Goal: Task Accomplishment & Management: Complete application form

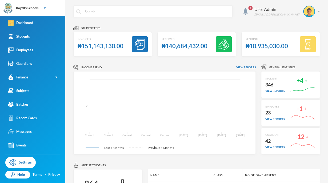
drag, startPoint x: 0, startPoint y: 0, endPoint x: 90, endPoint y: 74, distance: 116.6
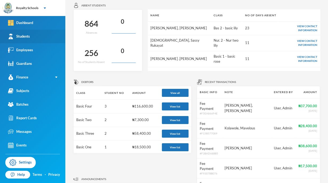
click at [19, 34] on div "Students" at bounding box center [19, 37] width 22 height 6
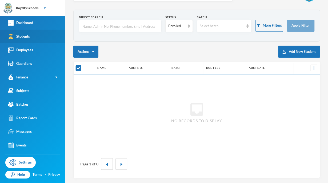
checkbox input "false"
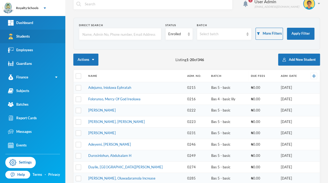
scroll to position [0, 0]
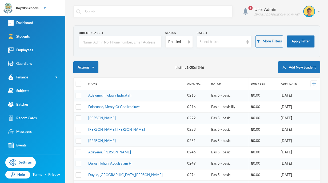
click at [228, 65] on div "Actions Listing 1 - 20 of 346 Add New Student" at bounding box center [196, 67] width 247 height 12
click at [307, 67] on button "Add New Student" at bounding box center [299, 67] width 42 height 12
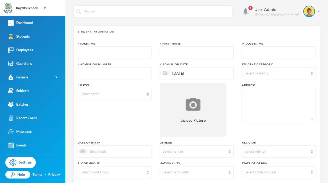
click at [306, 68] on div "Select category" at bounding box center [279, 73] width 74 height 12
click at [237, 34] on div "Student Information Surname First Name Middle Name Admission Number Admission D…" at bounding box center [196, 138] width 247 height 226
click at [297, 38] on div "Student Information Surname First Name Middle Name Admission Number Admission D…" at bounding box center [196, 138] width 247 height 226
click at [19, 41] on link "Students" at bounding box center [32, 37] width 65 height 14
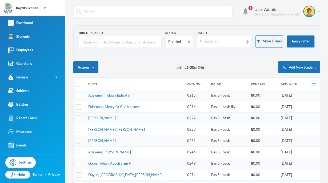
click at [113, 42] on input "text" at bounding box center [120, 42] width 77 height 12
type input "a"
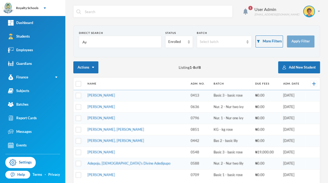
type input "A"
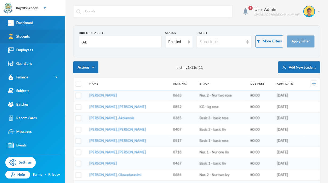
type input "A"
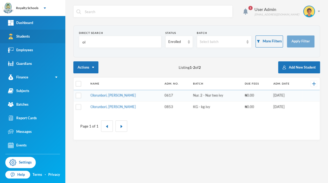
type input "o"
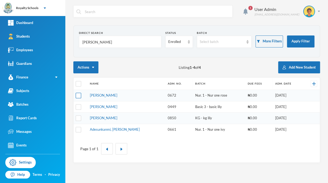
type input "[PERSON_NAME]"
click at [78, 95] on input "checkbox" at bounding box center [79, 96] width 6 height 6
click at [130, 159] on div "Page 1 of 1" at bounding box center [197, 148] width 246 height 27
click at [79, 93] on input "checkbox" at bounding box center [79, 96] width 6 height 6
checkbox input "false"
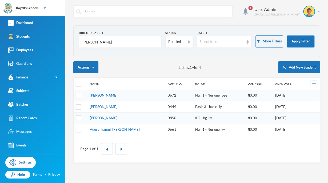
click at [125, 43] on input "[PERSON_NAME]" at bounding box center [120, 42] width 77 height 12
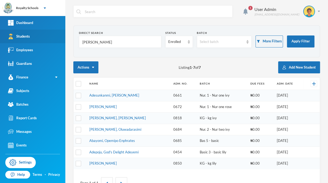
click at [5, 30] on link "Students" at bounding box center [32, 37] width 65 height 14
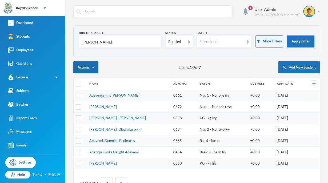
click at [95, 61] on button "Actions" at bounding box center [85, 67] width 25 height 12
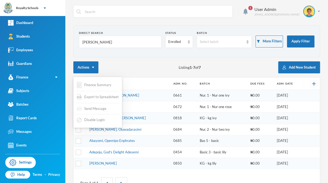
click at [145, 65] on div "Actions Listing 1 - 7 of 7 Add New Student" at bounding box center [196, 67] width 247 height 12
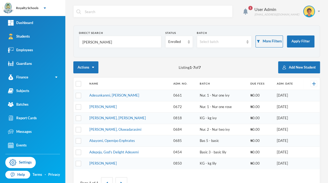
scroll to position [17, 0]
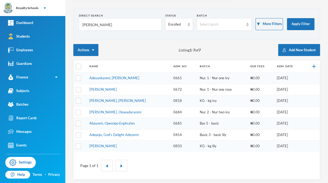
click at [117, 25] on input "[PERSON_NAME]" at bounding box center [120, 25] width 77 height 12
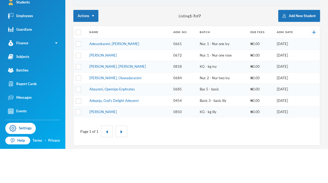
scroll to position [0, 0]
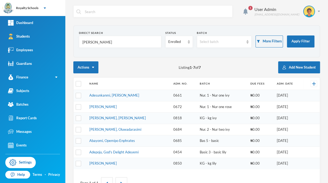
click at [124, 43] on input "[PERSON_NAME]" at bounding box center [120, 42] width 77 height 12
type input "a"
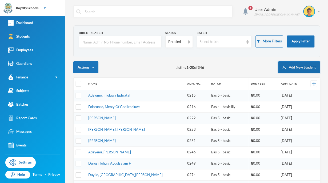
click at [289, 68] on button "Add New Student" at bounding box center [299, 67] width 42 height 12
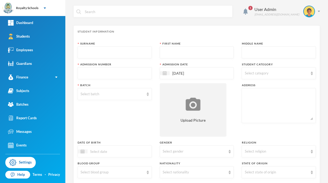
click at [101, 51] on input "text" at bounding box center [115, 53] width 68 height 12
type input "Iremide"
click at [113, 59] on div "Surname [PERSON_NAME] First Name Middle Name Admission Number Admission Date [D…" at bounding box center [197, 144] width 238 height 205
click at [209, 53] on input "text" at bounding box center [197, 53] width 68 height 12
type input "Sunshine"
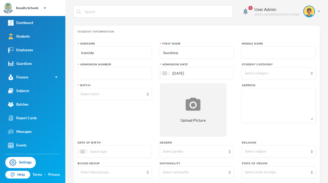
click at [251, 52] on input "text" at bounding box center [279, 53] width 68 height 12
type input "[PERSON_NAME]"
click at [97, 71] on input "text" at bounding box center [115, 74] width 68 height 12
type input "0854"
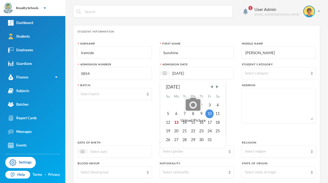
click at [196, 74] on input "[DATE]" at bounding box center [192, 73] width 45 height 6
click at [211, 88] on span "Previous Month" at bounding box center [211, 86] width 5 height 5
click at [174, 124] on div "15" at bounding box center [176, 122] width 9 height 9
type input "[DATE]"
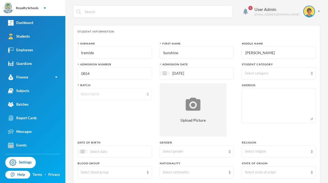
click at [131, 94] on div "Select batch" at bounding box center [113, 94] width 64 height 5
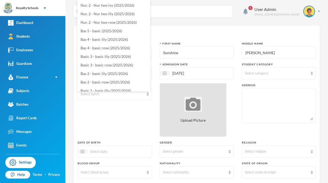
scroll to position [3, 0]
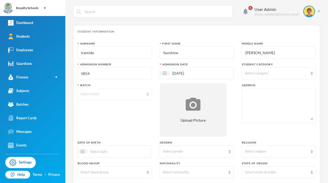
click at [113, 94] on div "Select batch" at bounding box center [113, 94] width 64 height 5
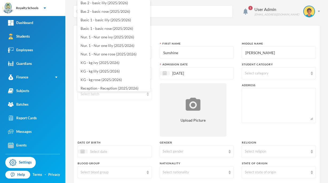
scroll to position [73, 0]
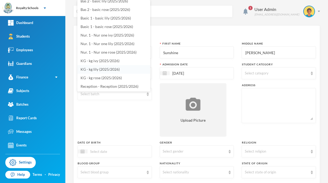
click at [117, 69] on span "KG - kg lily (2025/2026)" at bounding box center [100, 69] width 39 height 5
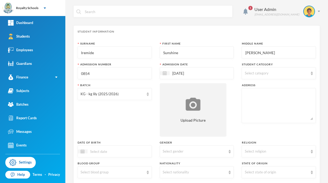
click at [283, 73] on div "Select category" at bounding box center [277, 73] width 64 height 5
click at [246, 86] on input "Day" at bounding box center [246, 87] width 6 height 6
checkbox input "true"
click at [229, 104] on div "Surname [PERSON_NAME] First Name Sunshine Middle Name [PERSON_NAME] Admission N…" at bounding box center [197, 144] width 238 height 205
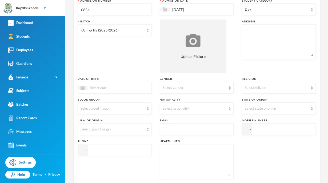
scroll to position [65, 0]
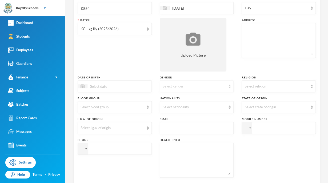
click at [192, 88] on div "Select gender" at bounding box center [195, 86] width 64 height 5
click at [185, 108] on li "[DEMOGRAPHIC_DATA]" at bounding box center [194, 107] width 73 height 9
click at [279, 86] on div "Select religion" at bounding box center [277, 86] width 64 height 5
click at [264, 99] on li "[DEMOGRAPHIC_DATA]" at bounding box center [275, 98] width 73 height 9
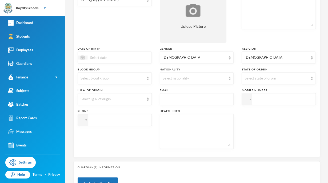
scroll to position [94, 0]
click at [279, 79] on div "Select state of origin" at bounding box center [277, 78] width 64 height 5
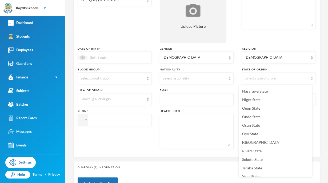
scroll to position [215, 0]
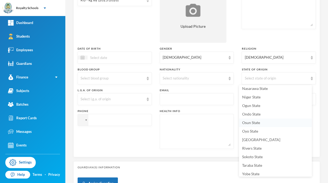
click at [259, 124] on span "Osun State" at bounding box center [251, 122] width 18 height 5
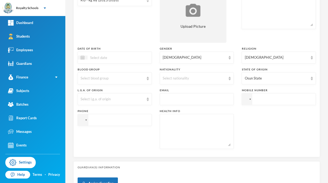
click at [215, 77] on div "Select nationality" at bounding box center [195, 78] width 64 height 5
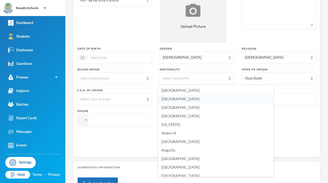
click at [228, 103] on li "[GEOGRAPHIC_DATA]" at bounding box center [215, 99] width 115 height 9
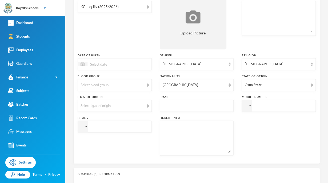
scroll to position [86, 0]
click at [204, 85] on div "[GEOGRAPHIC_DATA]" at bounding box center [195, 85] width 64 height 5
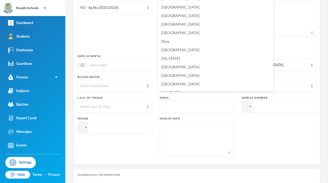
scroll to position [1321, 0]
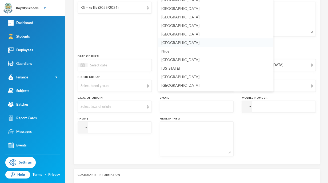
click at [173, 42] on span "[GEOGRAPHIC_DATA]" at bounding box center [181, 42] width 38 height 5
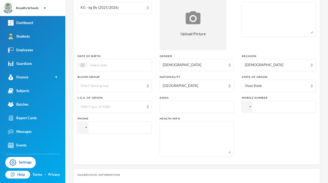
click at [112, 66] on input at bounding box center [110, 65] width 45 height 6
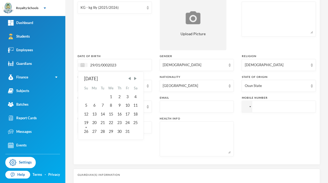
click at [108, 64] on input "29/01/0002023" at bounding box center [110, 65] width 45 height 6
type input "[DATE]"
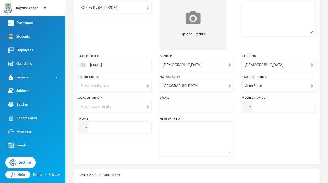
click at [129, 29] on div "Batch KG - kg lily (2025/2026)" at bounding box center [115, 23] width 74 height 53
click at [113, 110] on div "Select l.g.a. of origin" at bounding box center [115, 107] width 74 height 12
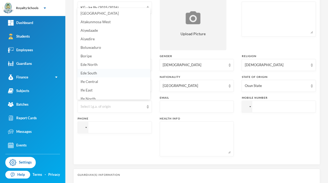
scroll to position [3, 0]
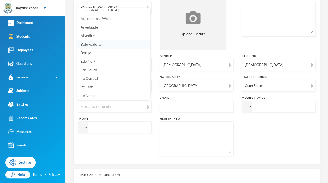
click at [97, 46] on li "Boluwaduro" at bounding box center [113, 44] width 73 height 9
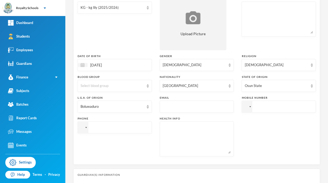
click at [142, 155] on div "Phone" at bounding box center [115, 137] width 74 height 40
click at [245, 108] on div at bounding box center [246, 106] width 4 height 3
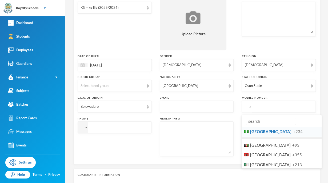
click at [293, 131] on span "+234" at bounding box center [298, 131] width 10 height 5
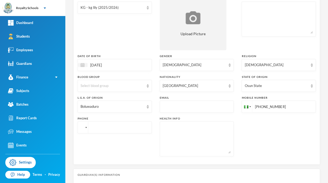
type input "[PHONE_NUMBER]"
click at [83, 128] on div at bounding box center [82, 127] width 4 height 3
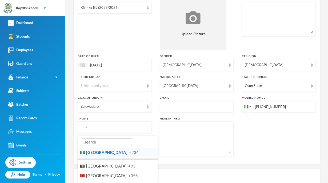
click at [129, 150] on span "+234" at bounding box center [134, 152] width 10 height 5
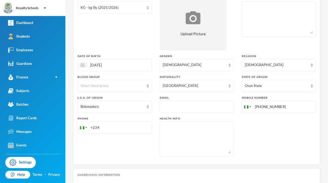
click at [101, 150] on div "Phone +234" at bounding box center [115, 137] width 74 height 40
click at [107, 127] on input "+234" at bounding box center [115, 127] width 74 height 12
type input "[PHONE_NUMBER]"
click at [274, 138] on div "Surname [PERSON_NAME] First Name Sunshine Middle Name [PERSON_NAME] Admission N…" at bounding box center [197, 57] width 238 height 205
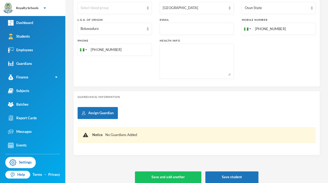
scroll to position [170, 0]
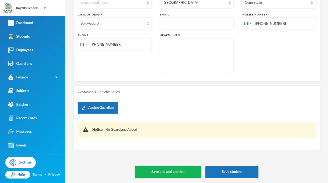
click at [186, 174] on button "Save and add another" at bounding box center [168, 172] width 66 height 12
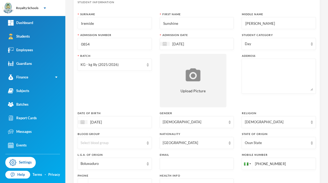
scroll to position [0, 0]
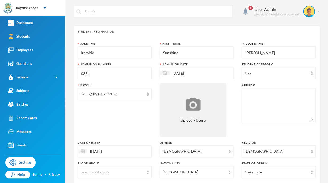
type input "[DATE]"
type input "+234"
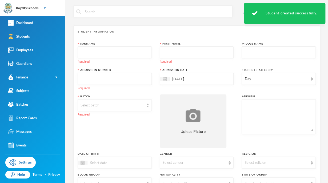
click at [125, 52] on input "text" at bounding box center [115, 53] width 68 height 12
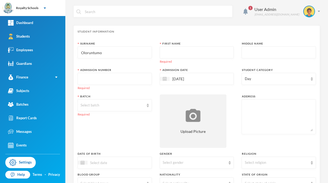
type input "Oloruntumo"
click at [164, 49] on input "text" at bounding box center [197, 53] width 68 height 12
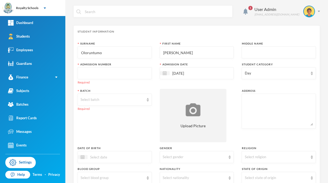
type input "[PERSON_NAME]"
click at [255, 50] on input "text" at bounding box center [279, 53] width 68 height 12
type input "Olorunsesan"
click at [126, 72] on input "text" at bounding box center [115, 74] width 68 height 12
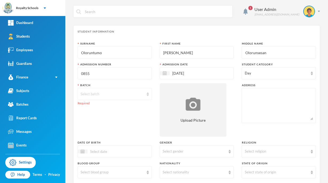
type input "0855"
click at [110, 92] on div "Select batch" at bounding box center [113, 94] width 64 height 5
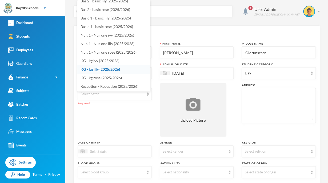
click at [107, 68] on span "KG - kg lily (2025/2026)" at bounding box center [101, 69] width 40 height 5
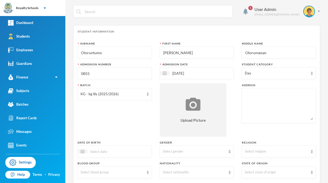
click at [111, 126] on div "Batch KG - kg lily (2025/2026)" at bounding box center [115, 109] width 74 height 53
click at [273, 146] on div "Select religion" at bounding box center [279, 151] width 74 height 12
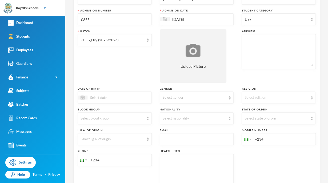
scroll to position [52, 0]
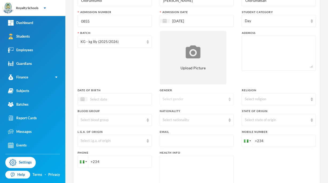
click at [184, 102] on div "Select gender" at bounding box center [197, 99] width 74 height 12
click at [168, 111] on span "[DEMOGRAPHIC_DATA]" at bounding box center [183, 111] width 42 height 5
click at [245, 99] on div "Select religion" at bounding box center [277, 99] width 64 height 5
click at [254, 112] on span "[DEMOGRAPHIC_DATA]" at bounding box center [262, 111] width 41 height 5
click at [259, 119] on div "Select state of origin" at bounding box center [277, 119] width 64 height 5
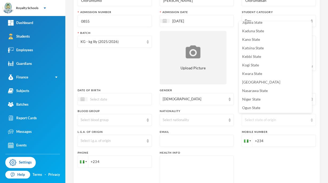
scroll to position [148, 0]
click at [257, 76] on span "Kwara State" at bounding box center [252, 74] width 20 height 5
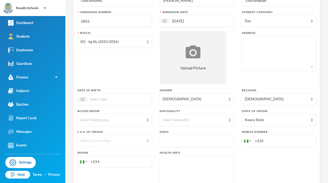
click at [104, 140] on div "Select l.g.a. of origin" at bounding box center [113, 140] width 64 height 5
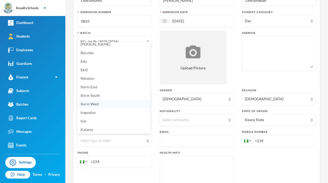
click at [98, 103] on span "Ilorin West" at bounding box center [90, 104] width 18 height 5
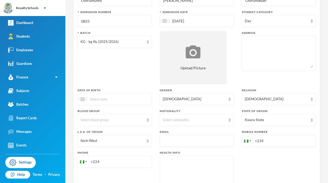
click at [188, 125] on div "Select nationality" at bounding box center [197, 120] width 74 height 12
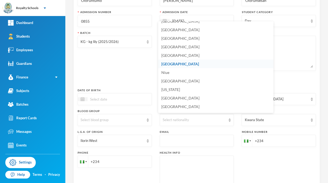
click at [176, 65] on li "[GEOGRAPHIC_DATA]" at bounding box center [215, 64] width 115 height 9
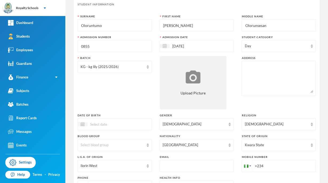
scroll to position [0, 0]
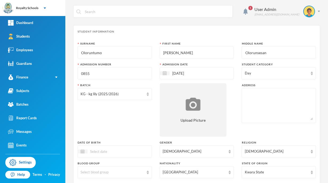
click at [191, 72] on input "[DATE]" at bounding box center [192, 73] width 45 height 6
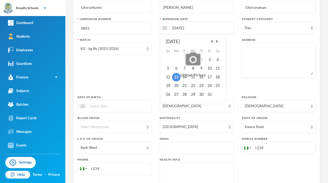
scroll to position [45, 0]
click at [191, 78] on div "15" at bounding box center [193, 77] width 9 height 9
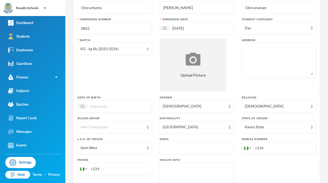
click at [182, 29] on input "[DATE]" at bounding box center [192, 28] width 45 height 6
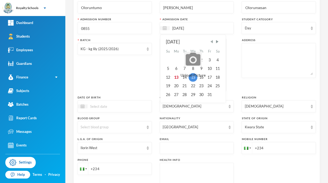
click at [209, 43] on span "Previous Month" at bounding box center [211, 41] width 5 height 5
click at [174, 79] on div "15" at bounding box center [176, 77] width 9 height 9
type input "[DATE]"
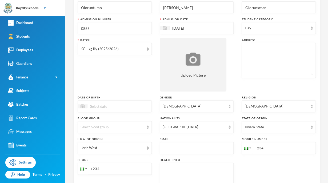
click at [254, 53] on textarea at bounding box center [279, 60] width 68 height 29
drag, startPoint x: 299, startPoint y: 54, endPoint x: 258, endPoint y: 68, distance: 43.1
click at [258, 68] on textarea "[GEOGRAPHIC_DATA] , off [GEOGRAPHIC_DATA]" at bounding box center [279, 60] width 68 height 29
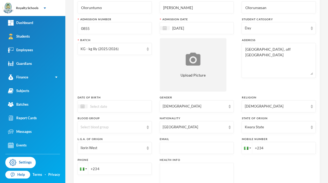
click at [258, 68] on textarea "[GEOGRAPHIC_DATA] , off [GEOGRAPHIC_DATA]" at bounding box center [279, 60] width 68 height 29
type textarea "[GEOGRAPHIC_DATA] , off [GEOGRAPHIC_DATA]"
click at [234, 68] on div "Surname Oloruntumo First Name [PERSON_NAME] Middle Name Olorunsesan Admission N…" at bounding box center [197, 99] width 238 height 205
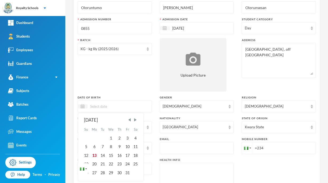
click at [123, 108] on input at bounding box center [110, 106] width 45 height 6
click at [108, 105] on input "14/07/0002023" at bounding box center [110, 106] width 45 height 6
type input "[DATE]"
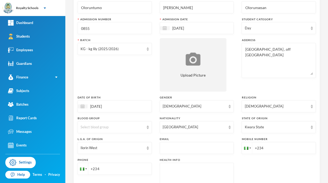
click at [121, 88] on div "Batch KG - kg lily (2025/2026)" at bounding box center [115, 64] width 74 height 53
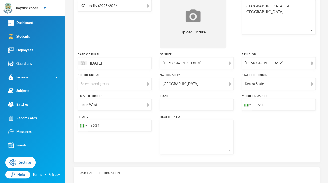
scroll to position [90, 0]
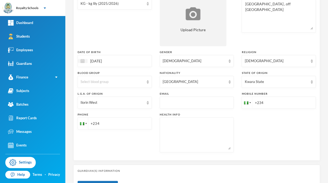
click at [267, 104] on input "+234" at bounding box center [279, 103] width 74 height 12
type input "[PHONE_NUMBER]"
click at [125, 128] on input "+234" at bounding box center [115, 123] width 74 height 12
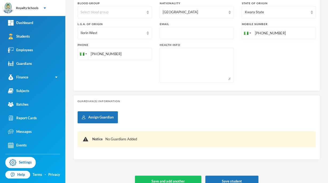
scroll to position [170, 0]
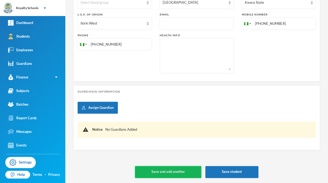
type input "[PHONE_NUMBER]"
click at [162, 174] on button "Save and add another" at bounding box center [168, 172] width 66 height 12
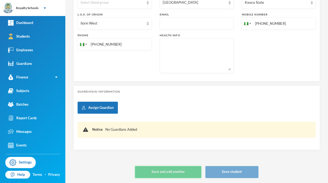
type input "[DATE]"
type input "+234"
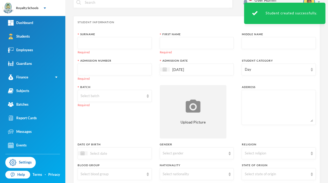
scroll to position [0, 0]
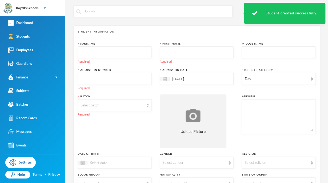
click at [144, 53] on input "text" at bounding box center [115, 53] width 68 height 12
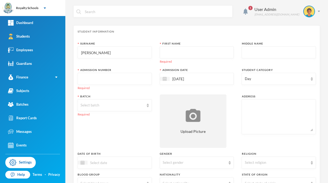
type input "[PERSON_NAME]"
click at [184, 53] on input "text" at bounding box center [197, 53] width 68 height 12
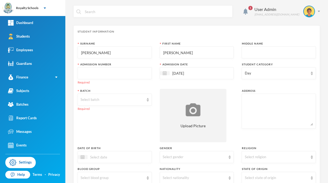
type input "[PERSON_NAME]"
click at [254, 52] on input "text" at bounding box center [279, 53] width 68 height 12
type input "Oyinkansola"
click at [110, 72] on input "text" at bounding box center [115, 74] width 68 height 12
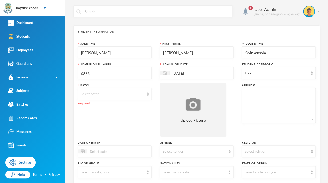
type input "0863"
click at [108, 96] on div "Select batch" at bounding box center [113, 94] width 64 height 5
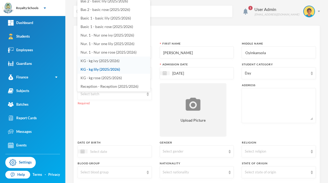
click at [95, 60] on span "KG - kg ivy (2025/2026)" at bounding box center [100, 60] width 39 height 5
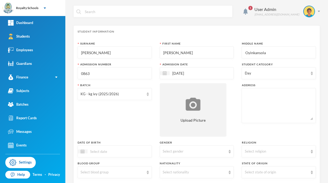
click at [274, 112] on textarea at bounding box center [279, 105] width 68 height 29
type textarea "Ilu oba zone f ilorin kwara state."
click at [124, 124] on div "Batch KG - kg ivy (2025/2026)" at bounding box center [115, 109] width 74 height 53
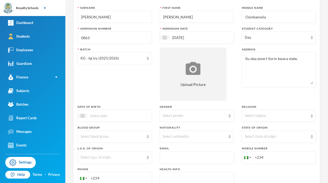
scroll to position [52, 0]
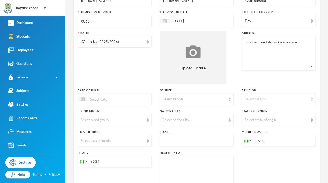
click at [274, 99] on div "Select religion" at bounding box center [277, 99] width 64 height 5
click at [271, 110] on li "[DEMOGRAPHIC_DATA]" at bounding box center [275, 111] width 73 height 9
click at [269, 101] on div "[DEMOGRAPHIC_DATA]" at bounding box center [277, 99] width 64 height 5
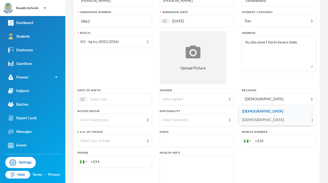
click at [254, 121] on li "[DEMOGRAPHIC_DATA]" at bounding box center [275, 120] width 73 height 9
click at [198, 103] on div "Select gender" at bounding box center [197, 99] width 74 height 12
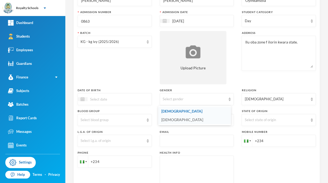
click at [173, 121] on li "[DEMOGRAPHIC_DATA]" at bounding box center [194, 120] width 73 height 9
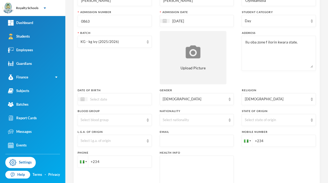
click at [191, 121] on div "Select nationality" at bounding box center [195, 119] width 64 height 5
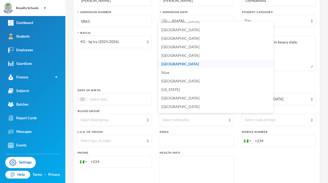
click at [203, 66] on li "[GEOGRAPHIC_DATA]" at bounding box center [215, 64] width 115 height 9
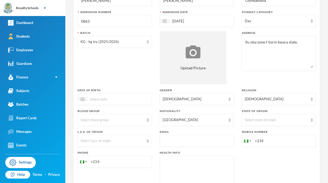
click at [121, 100] on input at bounding box center [110, 99] width 45 height 6
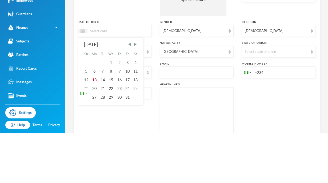
scroll to position [71, 0]
click at [109, 80] on input "03/05/0002023" at bounding box center [110, 80] width 45 height 6
click at [108, 80] on input "03/05/0002023" at bounding box center [110, 80] width 45 height 6
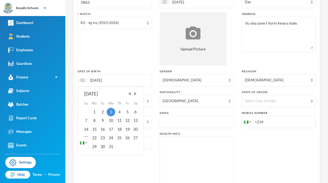
type input "[DATE]"
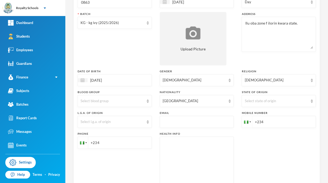
click at [117, 44] on div "Batch KG - kg ivy (2025/2026)" at bounding box center [115, 38] width 74 height 53
click at [105, 143] on input "+234" at bounding box center [115, 143] width 74 height 12
type input "[PHONE_NUMBER]"
click at [289, 99] on div "Select state of origin" at bounding box center [277, 101] width 64 height 5
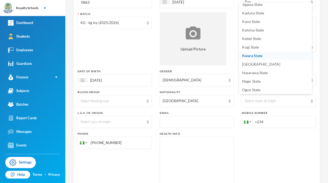
click at [280, 58] on li "Kwara State" at bounding box center [275, 56] width 73 height 9
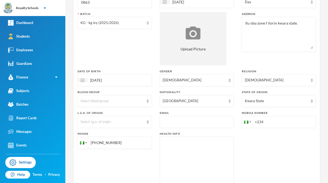
click at [108, 123] on div "Select l.g.a. of origin" at bounding box center [113, 121] width 64 height 5
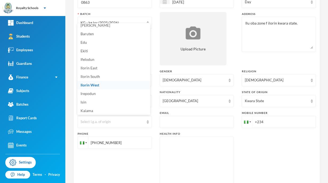
click at [115, 86] on li "Ilorin West" at bounding box center [113, 85] width 73 height 9
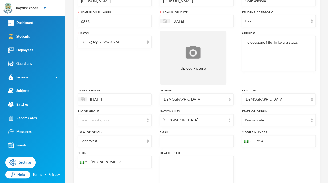
scroll to position [52, 0]
click at [279, 141] on input "+234" at bounding box center [279, 141] width 74 height 12
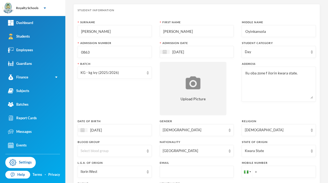
scroll to position [0, 0]
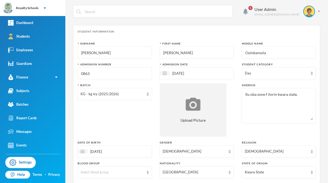
click at [203, 33] on div "Student Information" at bounding box center [197, 32] width 238 height 4
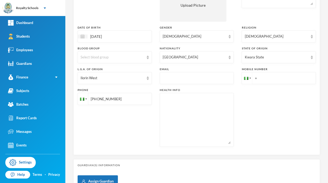
scroll to position [188, 0]
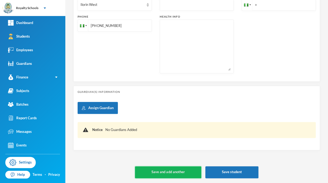
click at [180, 177] on button "Save and add another" at bounding box center [168, 172] width 66 height 12
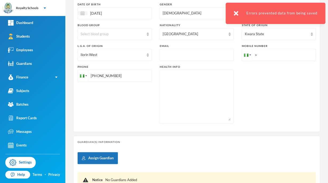
scroll to position [133, 0]
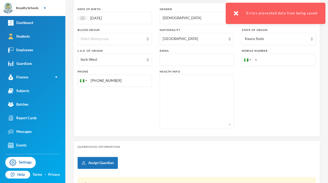
click at [270, 60] on input "+" at bounding box center [279, 60] width 74 height 12
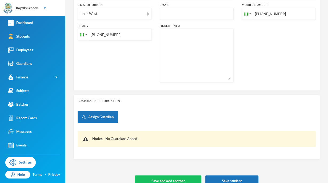
scroll to position [188, 0]
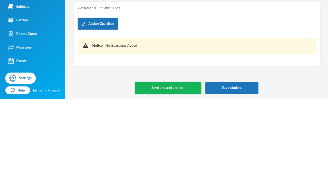
type input "[PHONE_NUMBER]"
click at [182, 170] on button "Save and add another" at bounding box center [168, 172] width 66 height 12
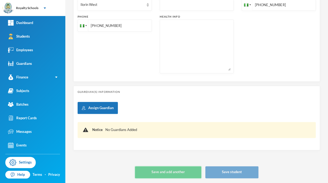
type input "+234"
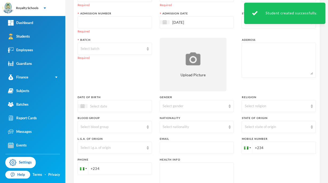
scroll to position [0, 0]
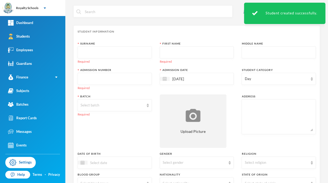
click at [111, 54] on input "text" at bounding box center [115, 53] width 68 height 12
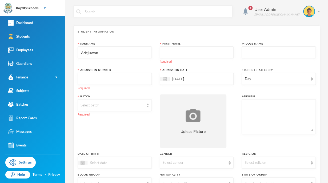
type input "Adejuwon"
click at [184, 54] on input "text" at bounding box center [197, 53] width 68 height 12
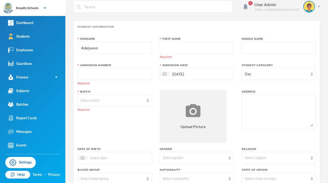
scroll to position [9, 0]
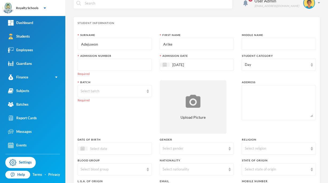
click at [250, 44] on input "text" at bounding box center [279, 44] width 68 height 12
click at [174, 45] on input "Arike" at bounding box center [197, 44] width 68 height 12
type input "A"
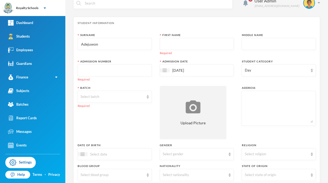
click at [130, 44] on input "Adejuwon" at bounding box center [115, 44] width 68 height 12
type input "A"
type input "Abdulrasheed"
click at [177, 42] on input "text" at bounding box center [197, 44] width 68 height 12
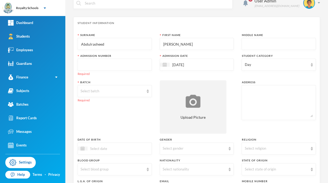
type input "[PERSON_NAME]"
click at [139, 60] on input "text" at bounding box center [115, 65] width 68 height 12
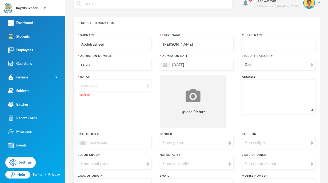
type input "0870"
click at [128, 84] on div "Select batch" at bounding box center [113, 85] width 64 height 5
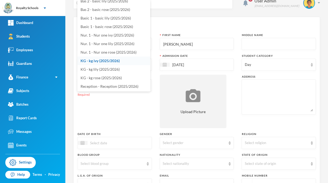
click at [116, 58] on span "KG - kg ivy (2025/2026)" at bounding box center [100, 60] width 39 height 5
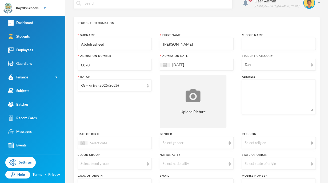
click at [147, 102] on div "Batch KG - kg ivy (2025/2026)" at bounding box center [115, 101] width 74 height 53
click at [199, 68] on div "[DATE]" at bounding box center [197, 65] width 74 height 12
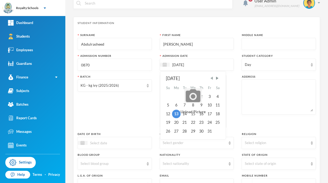
click at [210, 79] on span "Previous Month" at bounding box center [211, 78] width 5 height 5
click at [183, 123] on div "23" at bounding box center [185, 122] width 8 height 9
type input "[DATE]"
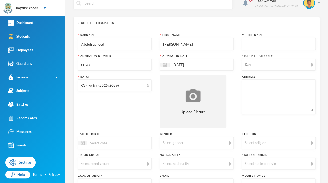
click at [247, 84] on textarea at bounding box center [279, 96] width 68 height 29
type textarea "C 110 OKE KUDU OFF Ajegunle"
click at [233, 113] on div "Surname [PERSON_NAME] First Name [PERSON_NAME] Middle Name Admission Number 087…" at bounding box center [197, 145] width 238 height 224
click at [282, 141] on div "Select religion" at bounding box center [277, 142] width 64 height 5
click at [256, 155] on span "[DEMOGRAPHIC_DATA]" at bounding box center [263, 155] width 42 height 5
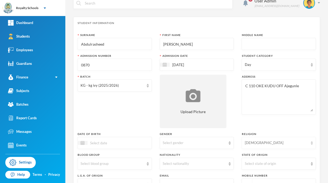
click at [255, 144] on div "[DEMOGRAPHIC_DATA]" at bounding box center [277, 142] width 64 height 5
click at [247, 164] on span "[DEMOGRAPHIC_DATA]" at bounding box center [263, 163] width 42 height 5
click at [207, 147] on div "Select gender" at bounding box center [197, 143] width 74 height 12
click at [195, 155] on li "[DEMOGRAPHIC_DATA]" at bounding box center [194, 155] width 73 height 9
click at [189, 162] on div "Select nationality" at bounding box center [195, 163] width 64 height 5
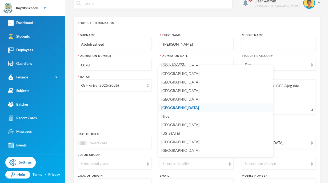
click at [166, 109] on span "[GEOGRAPHIC_DATA]" at bounding box center [181, 107] width 38 height 5
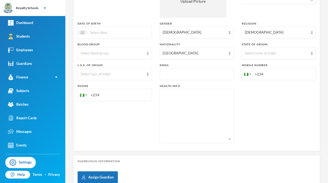
scroll to position [120, 0]
click at [285, 58] on div "Select state of origin" at bounding box center [279, 53] width 74 height 12
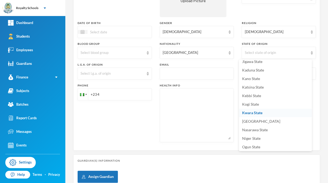
click at [270, 115] on li "Kwara State" at bounding box center [275, 113] width 73 height 9
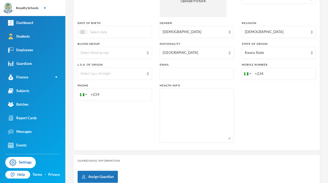
click at [111, 79] on div "Select l.g.a. of origin" at bounding box center [115, 74] width 74 height 12
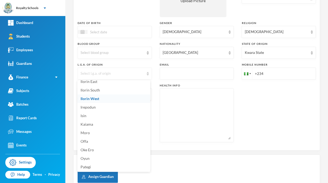
scroll to position [47, 0]
click at [86, 158] on span "Oyun" at bounding box center [85, 158] width 9 height 5
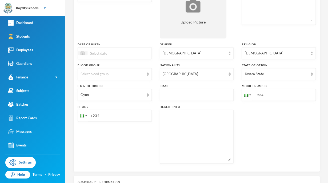
scroll to position [90, 0]
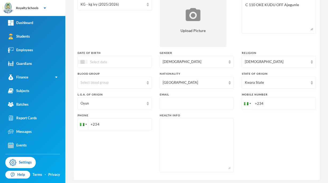
click at [123, 63] on input at bounding box center [110, 62] width 45 height 6
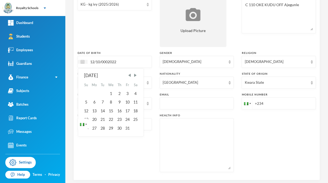
click at [108, 60] on input "12/10/0002022" at bounding box center [110, 62] width 45 height 6
type input "[DATE]"
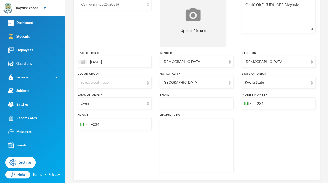
click at [145, 6] on div "KG - kg ivy (2025/2026)" at bounding box center [115, 4] width 74 height 12
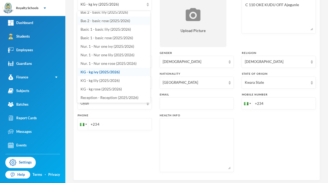
scroll to position [69, 0]
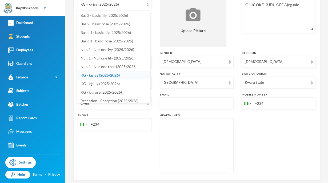
click at [108, 74] on span "KG - kg ivy (2025/2026)" at bounding box center [100, 75] width 39 height 5
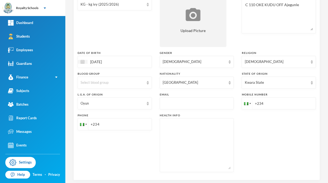
click at [273, 101] on input "+234" at bounding box center [279, 103] width 74 height 12
type input "[PHONE_NUMBER]"
click at [116, 126] on input "+234" at bounding box center [115, 124] width 74 height 12
type input "[PHONE_NUMBER]"
click at [137, 167] on div "Phone [PHONE_NUMBER]" at bounding box center [115, 142] width 74 height 59
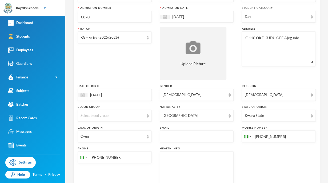
scroll to position [188, 0]
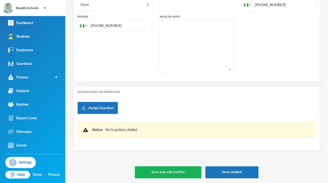
click at [174, 172] on button "Save and add another" at bounding box center [168, 172] width 66 height 12
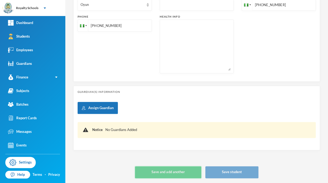
type input "[DATE]"
type input "+234"
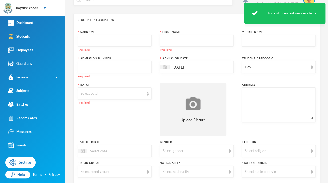
scroll to position [0, 0]
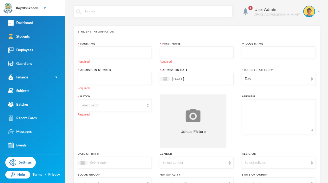
click at [121, 51] on input "text" at bounding box center [115, 53] width 68 height 12
type input "Odunayo"
click at [189, 53] on input "text" at bounding box center [197, 53] width 68 height 12
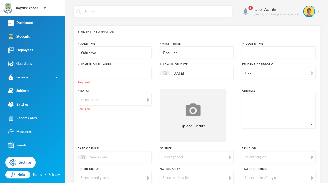
type input "Peculiar"
click at [268, 55] on input "text" at bounding box center [279, 53] width 68 height 12
type input "Ajolaoluwa"
click at [125, 73] on input "text" at bounding box center [115, 74] width 68 height 12
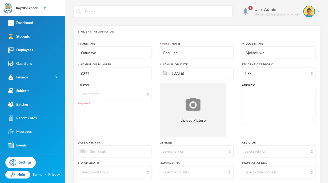
type input "0871"
click at [116, 95] on div "Select batch" at bounding box center [113, 94] width 64 height 5
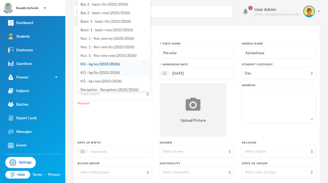
click at [99, 70] on span "KG - kg lily (2025/2026)" at bounding box center [100, 72] width 39 height 5
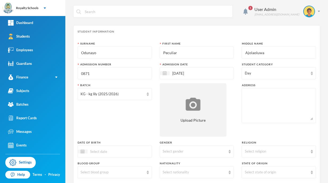
click at [108, 116] on div "Batch KG - kg lily (2025/2026)" at bounding box center [115, 109] width 74 height 53
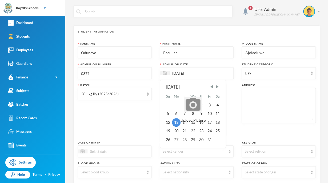
click at [180, 74] on input "[DATE]" at bounding box center [192, 73] width 45 height 6
click at [211, 87] on span "Previous Month" at bounding box center [211, 86] width 5 height 5
click at [184, 115] on div "9" at bounding box center [185, 113] width 8 height 9
type input "[DATE]"
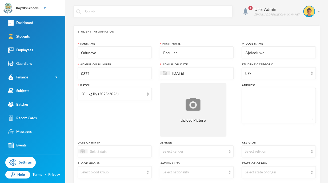
click at [251, 100] on textarea at bounding box center [279, 105] width 68 height 29
type textarea "No 3 egbejila ilorin kwara state"
click at [139, 111] on div "Batch KG - kg lily (2025/2026)" at bounding box center [115, 109] width 74 height 53
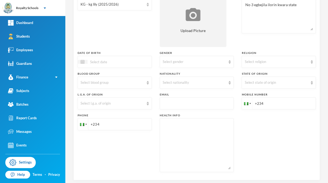
scroll to position [90, 0]
click at [258, 60] on div "Select religion" at bounding box center [277, 61] width 64 height 5
click at [260, 73] on span "[DEMOGRAPHIC_DATA]" at bounding box center [263, 73] width 42 height 5
click at [202, 63] on div "Select gender" at bounding box center [195, 61] width 64 height 5
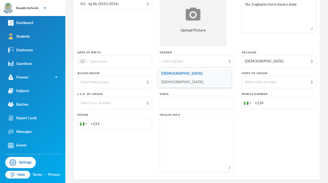
click at [172, 82] on span "[DEMOGRAPHIC_DATA]" at bounding box center [183, 82] width 42 height 5
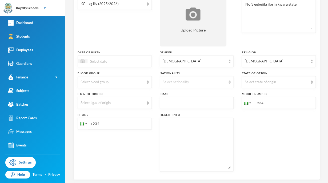
click at [174, 81] on div "Select nationality" at bounding box center [195, 82] width 64 height 5
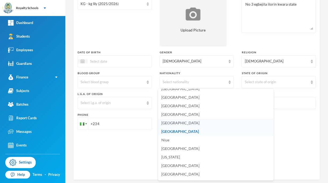
scroll to position [1317, 0]
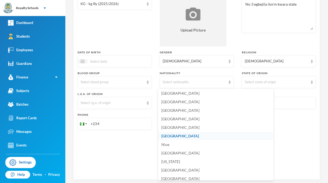
click at [168, 137] on span "[GEOGRAPHIC_DATA]" at bounding box center [181, 135] width 38 height 5
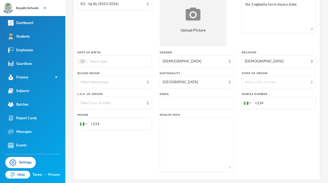
click at [257, 83] on div "Select state of origin" at bounding box center [277, 82] width 64 height 5
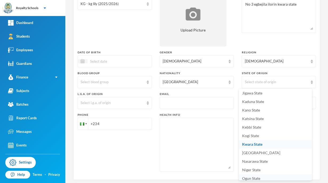
scroll to position [148, 0]
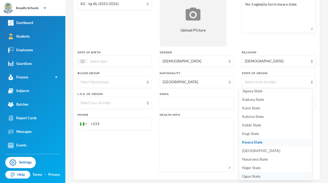
click at [255, 178] on span "Ogun State" at bounding box center [251, 176] width 18 height 5
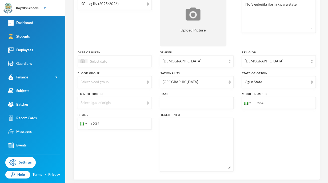
click at [118, 102] on div "Select l.g.a. of origin" at bounding box center [113, 102] width 64 height 5
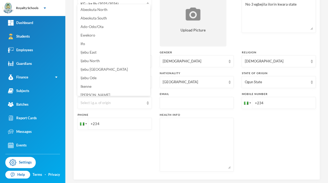
scroll to position [3, 0]
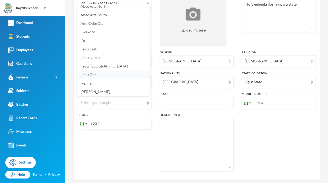
click at [91, 75] on span "Ijebu Ode" at bounding box center [89, 74] width 16 height 5
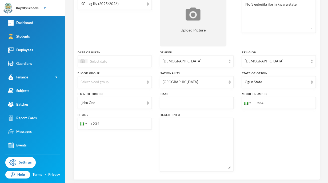
click at [122, 54] on div "Date of Birth" at bounding box center [115, 52] width 74 height 4
click at [121, 56] on div at bounding box center [115, 61] width 74 height 12
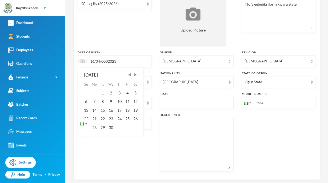
click at [107, 61] on input "16/04/0002023" at bounding box center [110, 61] width 45 height 6
type input "[DATE]"
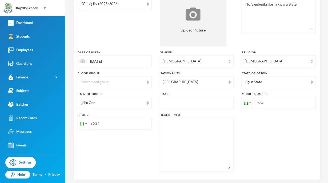
click at [137, 29] on div "Batch KG - kg lily (2025/2026)" at bounding box center [115, 19] width 74 height 53
click at [275, 105] on input "+234" at bounding box center [279, 103] width 74 height 12
type input "[PHONE_NUMBER]"
click at [139, 36] on div "Batch KG - kg lily (2025/2026)" at bounding box center [115, 19] width 74 height 53
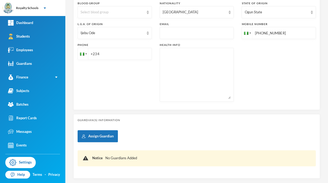
scroll to position [188, 0]
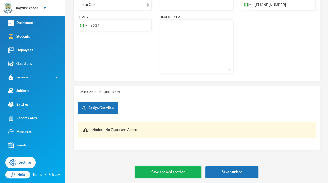
click at [186, 172] on button "Save and add another" at bounding box center [168, 172] width 66 height 12
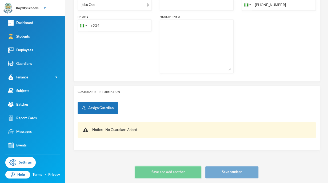
type input "[DATE]"
type input "+234"
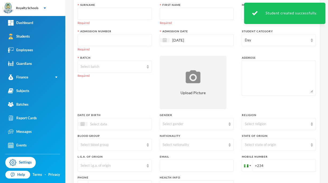
scroll to position [0, 0]
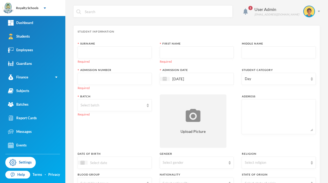
click at [127, 81] on input "text" at bounding box center [115, 79] width 68 height 12
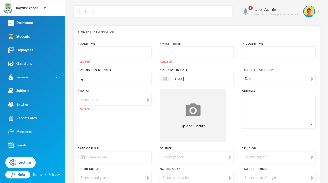
type input "e"
click at [145, 34] on div "Student Information Surname Required First Name Required Middle Name Admission …" at bounding box center [196, 150] width 247 height 250
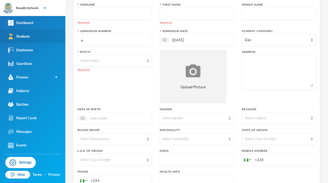
click at [45, 37] on link "Students" at bounding box center [32, 37] width 65 height 14
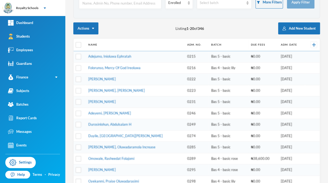
scroll to position [25, 0]
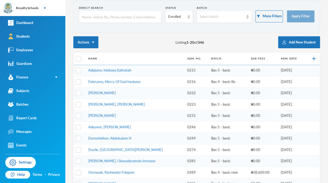
click at [118, 18] on input "text" at bounding box center [120, 17] width 77 height 12
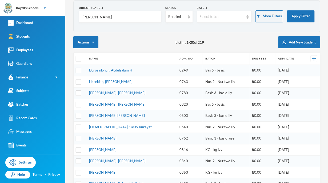
scroll to position [0, 0]
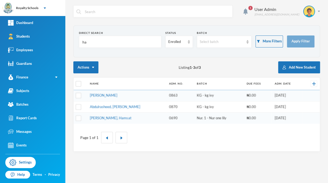
type input "h"
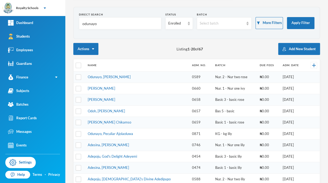
scroll to position [18, 0]
click at [134, 23] on input "odunayo" at bounding box center [120, 24] width 77 height 12
type input "o"
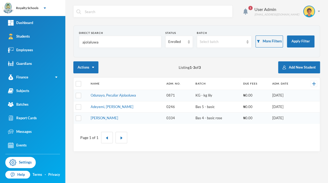
click at [140, 70] on div "Actions Listing 1 - 3 of 3 Add New Student" at bounding box center [196, 67] width 247 height 12
click at [135, 41] on input "ajolaluwa" at bounding box center [120, 42] width 77 height 12
type input "a"
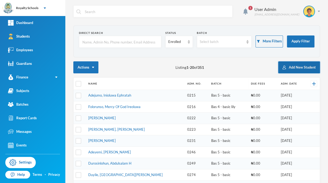
click at [301, 67] on button "Add New Student" at bounding box center [299, 67] width 42 height 12
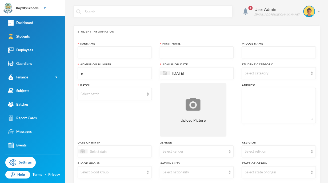
click at [136, 56] on input "text" at bounding box center [115, 53] width 68 height 12
type input "Moshood"
click at [182, 53] on input "text" at bounding box center [197, 53] width 68 height 12
type input "[PERSON_NAME]"
click at [248, 50] on input "text" at bounding box center [279, 53] width 68 height 12
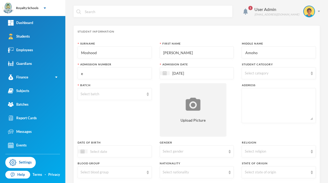
type input "Amoho"
click at [118, 78] on input "e" at bounding box center [115, 74] width 68 height 12
type input "0874"
click at [132, 94] on div "Select batch" at bounding box center [113, 94] width 64 height 5
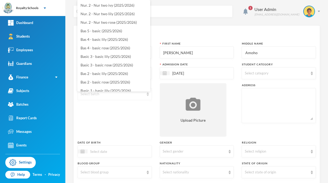
scroll to position [73, 0]
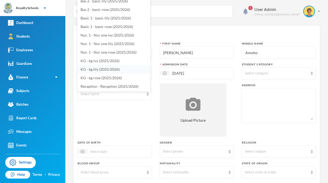
click at [115, 70] on span "KG - kg lily (2025/2026)" at bounding box center [100, 69] width 39 height 5
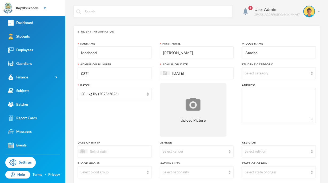
click at [259, 74] on span "Select category" at bounding box center [257, 73] width 24 height 4
click at [245, 88] on input "Day" at bounding box center [246, 87] width 6 height 6
checkbox input "true"
click at [234, 120] on div "Surname [PERSON_NAME] First Name [PERSON_NAME] Middle Name Amoho Admission Numb…" at bounding box center [197, 144] width 238 height 205
click at [196, 73] on input "[DATE]" at bounding box center [192, 73] width 45 height 6
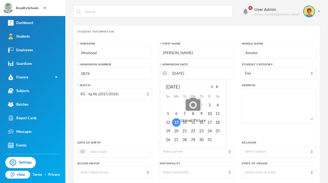
click at [210, 86] on span "Previous Month" at bounding box center [211, 86] width 5 height 5
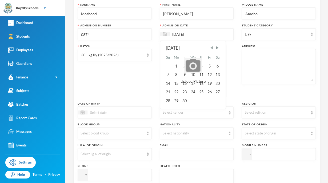
scroll to position [39, 0]
click at [187, 86] on div "[DATE] Su Mo Tu We Th Fr Sa 1 2 3 4 5 6 7 8 9 10 11 12 13 14 15 16 17 18 19 20 …" at bounding box center [193, 75] width 58 height 60
click at [183, 84] on div "16" at bounding box center [185, 83] width 8 height 9
type input "[DATE]"
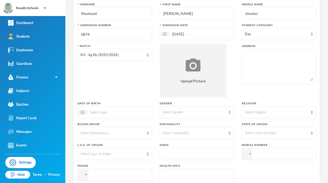
click at [141, 74] on div "Batch KG - kg lily (2025/2026)" at bounding box center [115, 70] width 74 height 53
click at [258, 56] on textarea at bounding box center [279, 66] width 68 height 29
type textarea "No 1 olojuka house aloba ilorin kwara state"
click at [227, 86] on div "Surname [PERSON_NAME] First Name [PERSON_NAME] Middle Name Amoho Admission Numb…" at bounding box center [197, 104] width 238 height 205
click at [255, 115] on div "Select religion" at bounding box center [277, 112] width 64 height 5
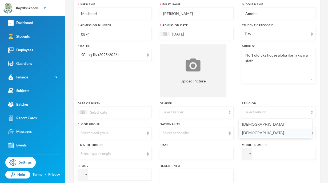
click at [247, 133] on span "[DEMOGRAPHIC_DATA]" at bounding box center [263, 133] width 42 height 5
click at [202, 114] on div "Select gender" at bounding box center [195, 112] width 64 height 5
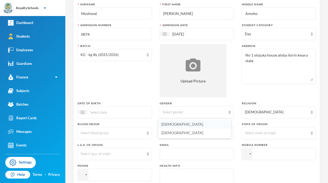
click at [177, 125] on li "[DEMOGRAPHIC_DATA]" at bounding box center [194, 124] width 73 height 9
click at [249, 134] on div "Select state of origin" at bounding box center [277, 133] width 64 height 5
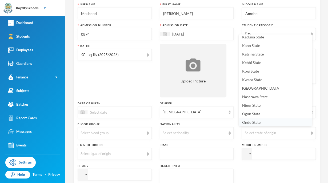
scroll to position [157, 0]
click at [260, 81] on span "Kwara State" at bounding box center [252, 79] width 20 height 5
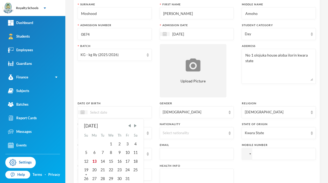
click at [117, 114] on input at bounding box center [110, 112] width 45 height 6
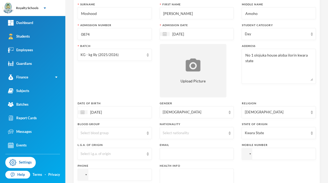
click at [123, 84] on div "Batch KG - kg lily (2025/2026)" at bounding box center [115, 70] width 74 height 53
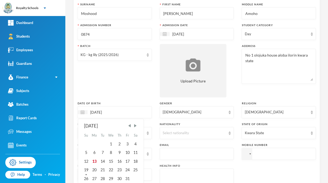
click at [95, 112] on input "[DATE]" at bounding box center [110, 112] width 45 height 6
click at [102, 112] on input "[DATE]" at bounding box center [110, 112] width 45 height 6
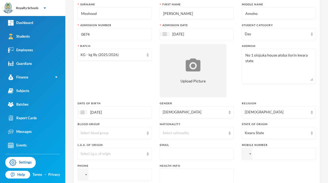
click at [115, 92] on div "Batch KG - kg lily (2025/2026)" at bounding box center [115, 70] width 74 height 53
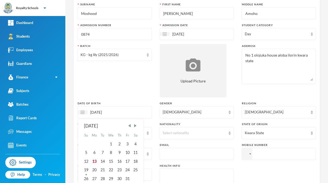
click at [102, 111] on input "[DATE]" at bounding box center [110, 112] width 45 height 6
type input "[DATE]"
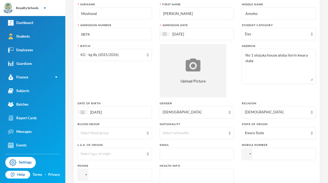
click at [114, 93] on div "Batch KG - kg lily (2025/2026)" at bounding box center [115, 70] width 74 height 53
click at [114, 157] on div "Select l.g.a. of origin" at bounding box center [115, 154] width 74 height 12
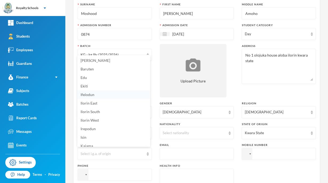
click at [92, 96] on span "Ifelodun" at bounding box center [88, 94] width 14 height 5
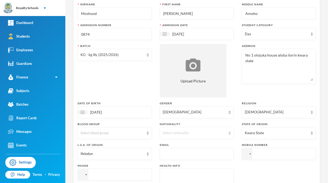
click at [175, 134] on div "Select nationality" at bounding box center [195, 133] width 64 height 5
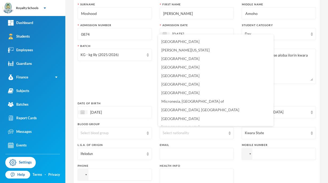
scroll to position [1285, 0]
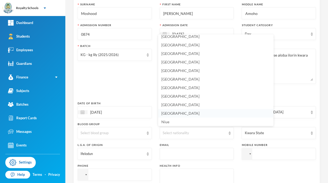
click at [163, 115] on span "[GEOGRAPHIC_DATA]" at bounding box center [181, 113] width 38 height 5
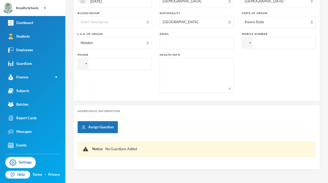
scroll to position [151, 0]
click at [250, 42] on div at bounding box center [251, 42] width 2 height 1
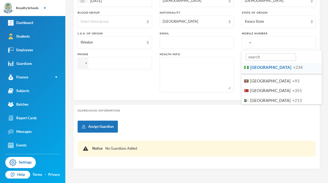
click at [293, 68] on span "+234" at bounding box center [298, 67] width 10 height 5
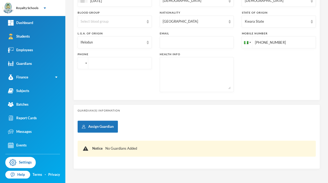
type input "[PHONE_NUMBER]"
click at [82, 66] on div at bounding box center [83, 62] width 10 height 11
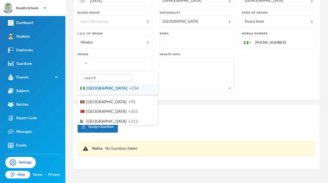
click at [117, 87] on li "Nigeria +234" at bounding box center [118, 88] width 80 height 10
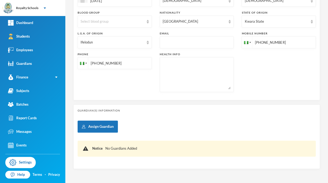
type input "[PHONE_NUMBER]"
click at [185, 125] on div "Assign Guardian Notice No Guardians Added" at bounding box center [197, 143] width 238 height 44
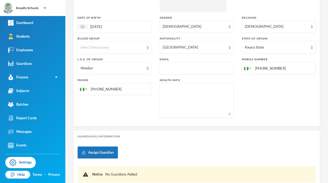
scroll to position [170, 0]
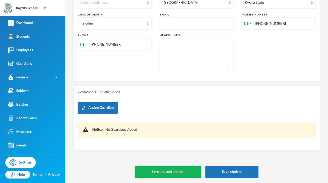
click at [174, 177] on button "Save and add another" at bounding box center [168, 172] width 66 height 12
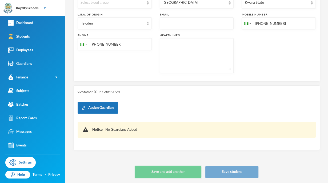
type input "[DATE]"
type input "+234"
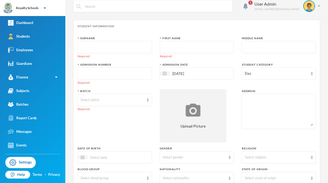
scroll to position [5, 0]
click at [296, 86] on div "Surname Required First Name Required Middle Name Admission Number Required Admi…" at bounding box center [197, 144] width 238 height 217
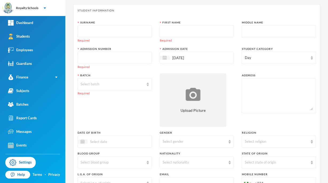
scroll to position [0, 0]
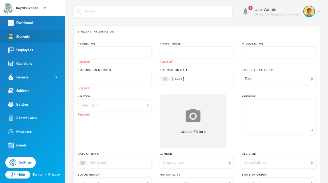
click at [27, 41] on link "Students" at bounding box center [32, 37] width 65 height 14
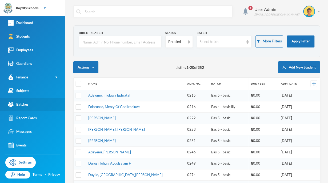
click at [25, 107] on link "Batches" at bounding box center [32, 105] width 65 height 14
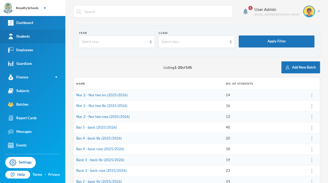
click at [54, 41] on link "Students" at bounding box center [32, 37] width 65 height 14
